Goal: Transaction & Acquisition: Download file/media

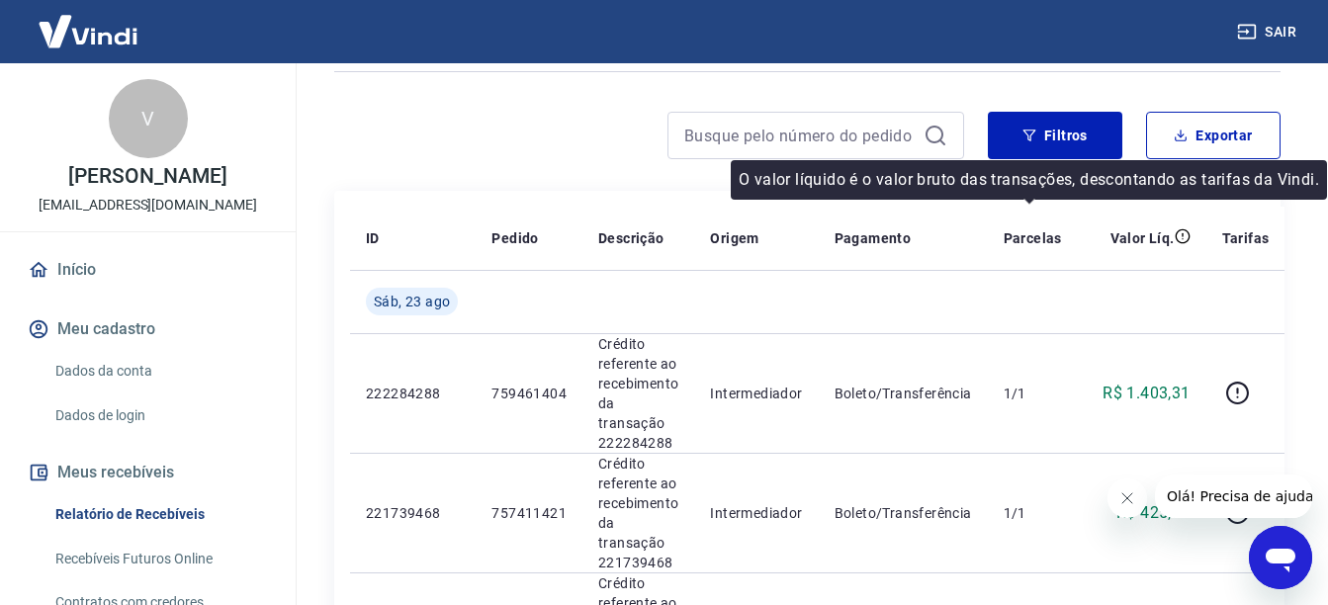
scroll to position [99, 0]
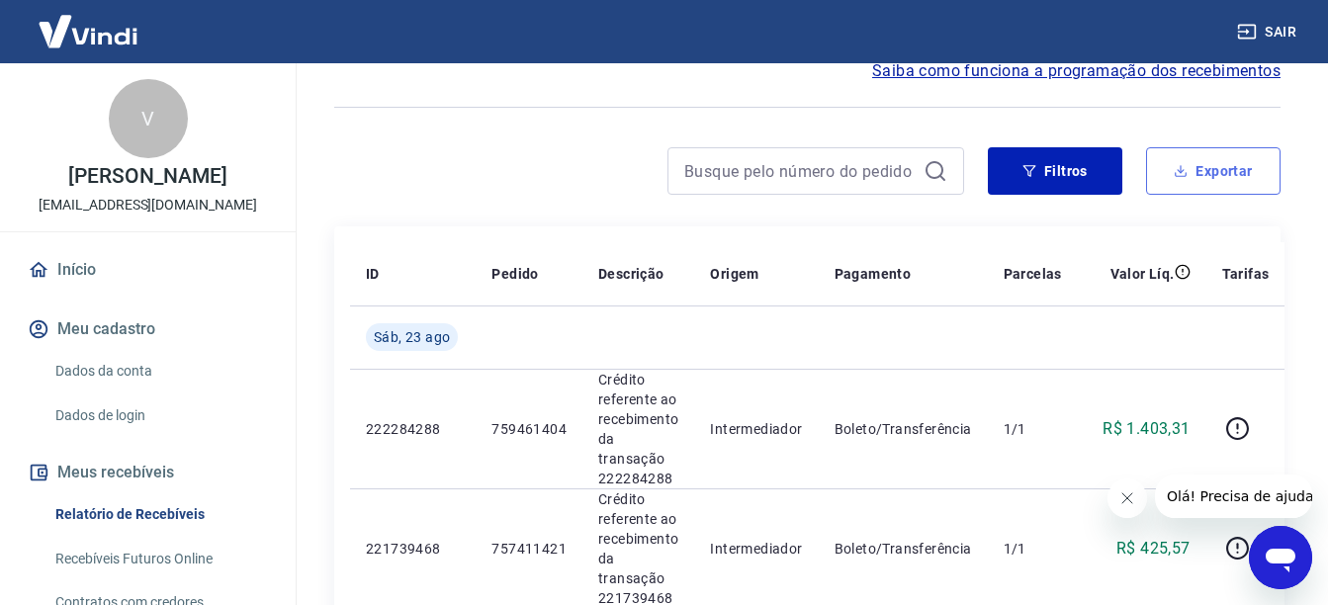
click at [1197, 153] on button "Exportar" at bounding box center [1213, 170] width 134 height 47
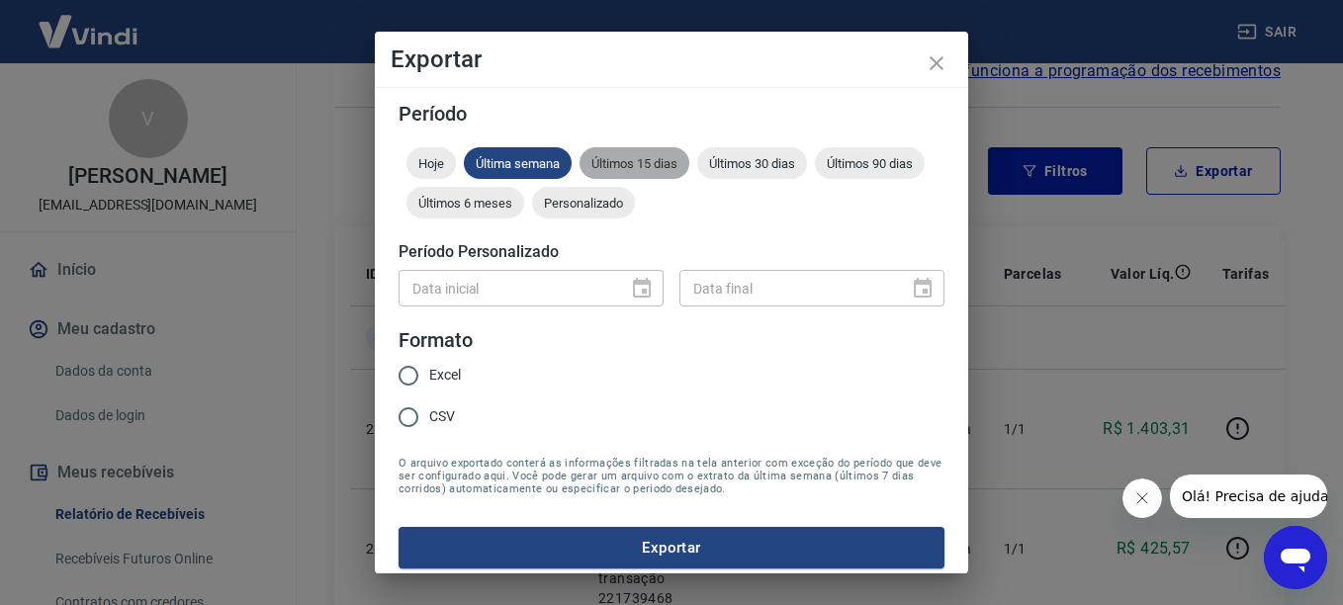
click at [662, 151] on div "Últimos 15 dias" at bounding box center [634, 163] width 110 height 32
click at [459, 376] on span "Excel" at bounding box center [445, 375] width 32 height 21
click at [429, 376] on input "Excel" at bounding box center [409, 376] width 42 height 42
radio input "true"
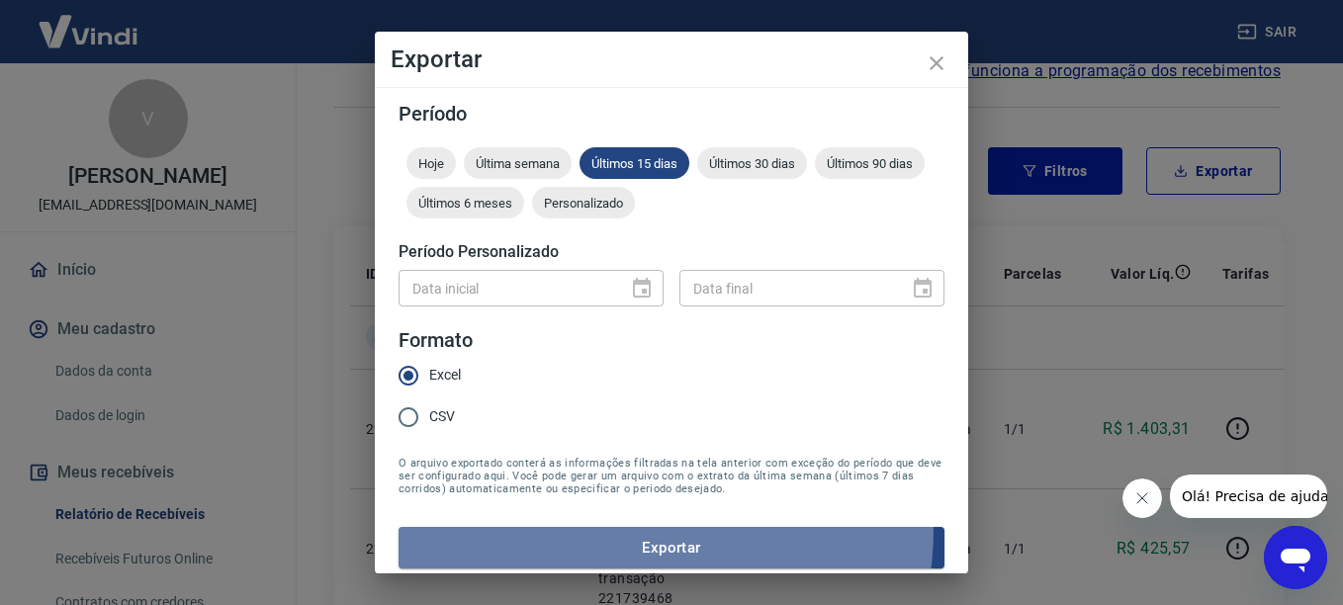
click at [621, 531] on button "Exportar" at bounding box center [671, 548] width 546 height 42
